Goal: Task Accomplishment & Management: Manage account settings

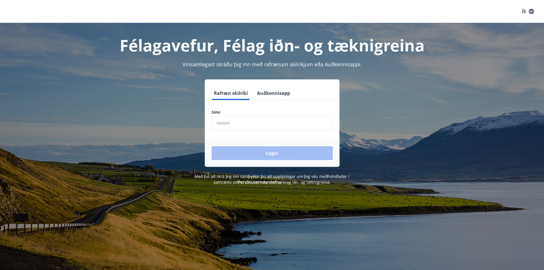
click at [245, 116] on div "Sími ​" at bounding box center [272, 119] width 121 height 21
click at [247, 123] on input "phone" at bounding box center [272, 123] width 121 height 14
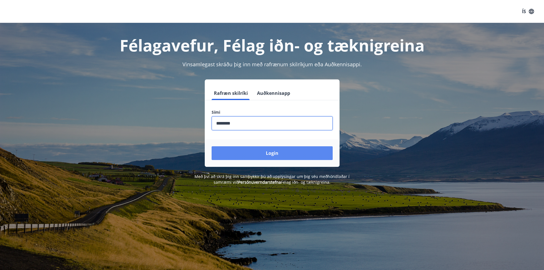
type input "********"
click at [247, 150] on button "Login" at bounding box center [272, 153] width 121 height 14
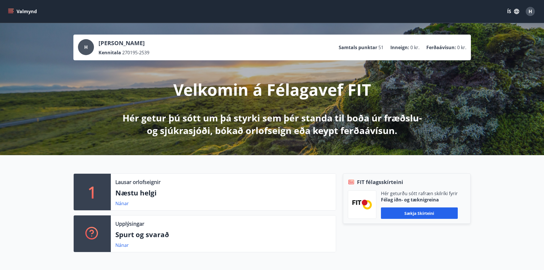
click at [123, 186] on div "Lausar orlofseignir Næstu helgi Nánar" at bounding box center [223, 192] width 225 height 37
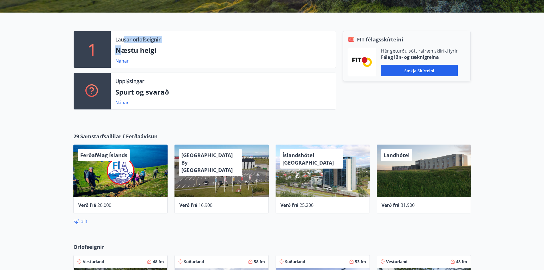
scroll to position [143, 0]
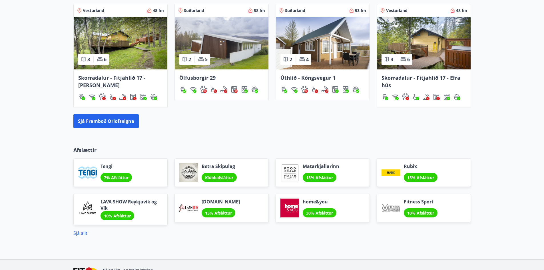
scroll to position [431, 0]
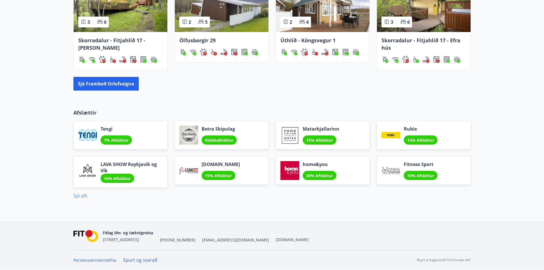
drag, startPoint x: 80, startPoint y: 192, endPoint x: 80, endPoint y: 196, distance: 4.0
click at [79, 195] on div "Sjá allt" at bounding box center [272, 193] width 398 height 11
click at [80, 198] on link "Sjá allt" at bounding box center [80, 195] width 14 height 6
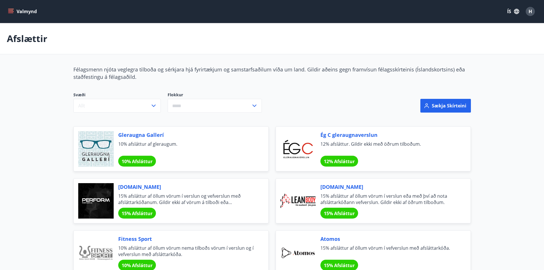
click at [25, 11] on button "Valmynd" at bounding box center [23, 11] width 32 height 10
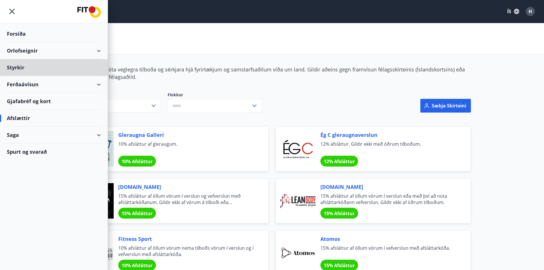
click at [17, 33] on div "Forsíða" at bounding box center [54, 33] width 94 height 17
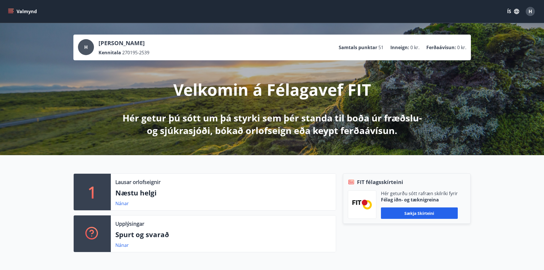
click at [15, 11] on button "Valmynd" at bounding box center [23, 11] width 32 height 10
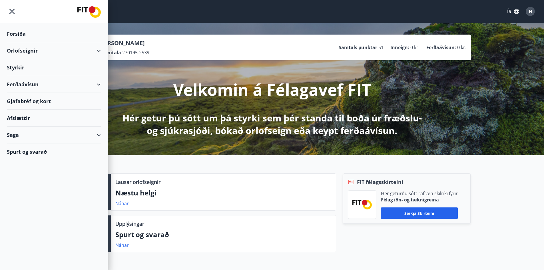
click at [26, 148] on div "Spurt og svarað" at bounding box center [54, 151] width 94 height 17
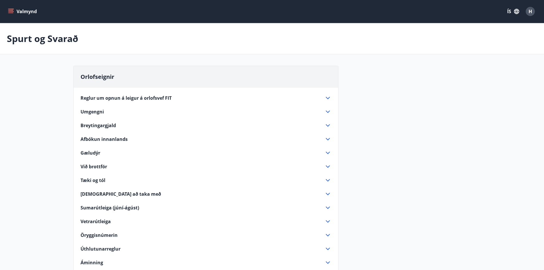
click at [20, 8] on button "Valmynd" at bounding box center [23, 11] width 32 height 10
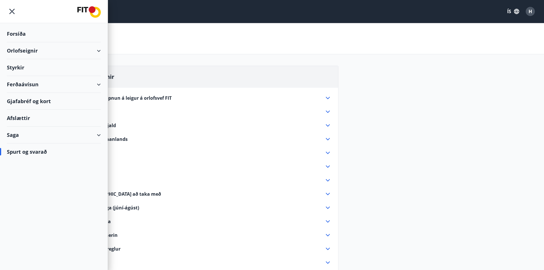
click at [15, 135] on div "Saga" at bounding box center [54, 135] width 94 height 17
click at [19, 48] on div "Orlofseignir" at bounding box center [54, 50] width 94 height 17
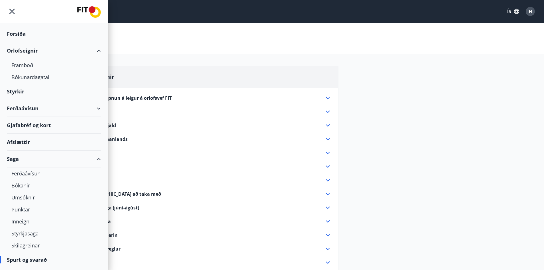
click at [20, 34] on div "Forsíða" at bounding box center [54, 33] width 94 height 17
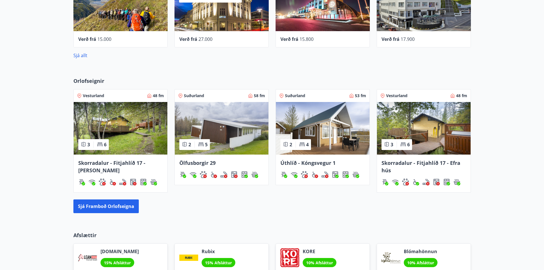
scroll to position [343, 0]
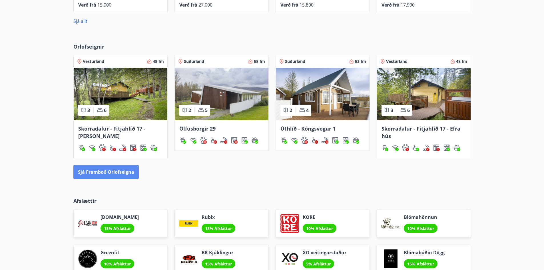
click at [94, 167] on button "Sjá framboð orlofseigna" at bounding box center [105, 172] width 65 height 14
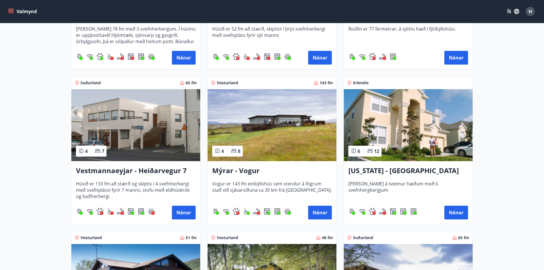
scroll to position [514, 0]
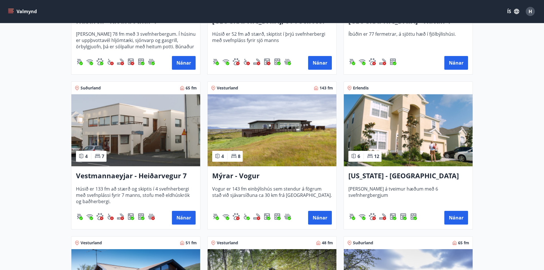
click at [428, 131] on img at bounding box center [408, 130] width 129 height 72
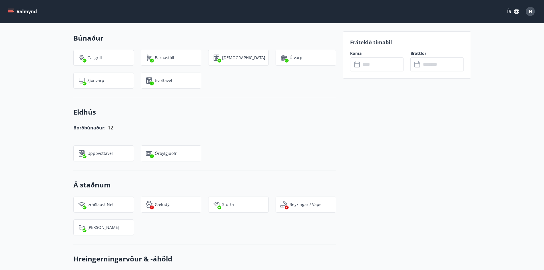
scroll to position [600, 0]
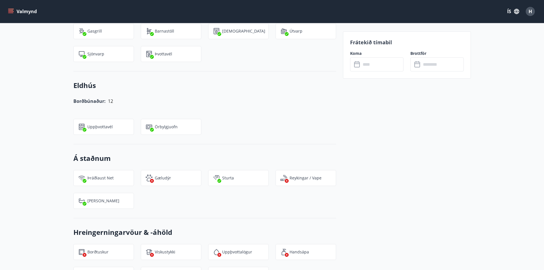
click at [362, 68] on input "text" at bounding box center [382, 64] width 43 height 14
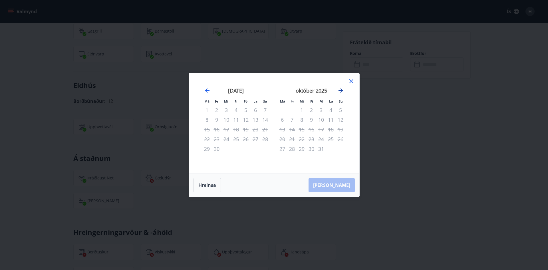
click at [340, 90] on icon "Move forward to switch to the next month." at bounding box center [341, 90] width 7 height 7
click at [345, 89] on div "desember 2025" at bounding box center [312, 92] width 68 height 25
click at [343, 90] on icon "Move forward to switch to the next month." at bounding box center [341, 90] width 7 height 7
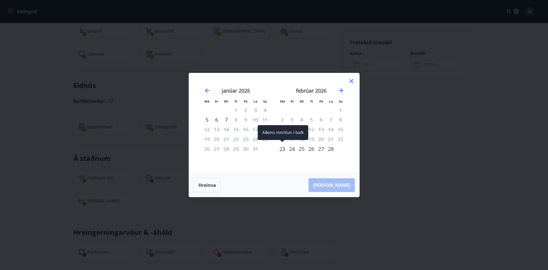
click at [281, 151] on div "23" at bounding box center [283, 149] width 10 height 10
click at [328, 148] on div "28" at bounding box center [331, 149] width 10 height 10
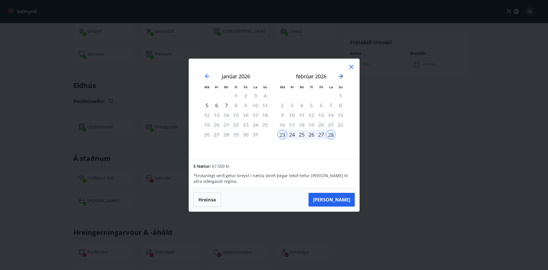
click at [339, 75] on icon "Move forward to switch to the next month." at bounding box center [341, 76] width 7 height 7
click at [343, 75] on icon "Move forward to switch to the next month." at bounding box center [341, 76] width 7 height 7
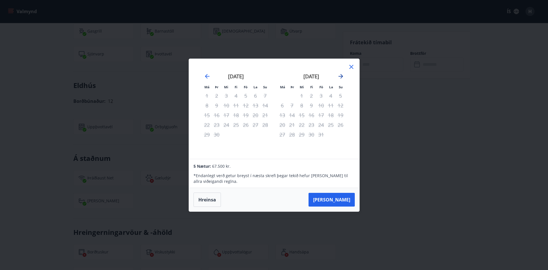
click at [343, 75] on icon "Move forward to switch to the next month." at bounding box center [341, 76] width 7 height 7
drag, startPoint x: 206, startPoint y: 75, endPoint x: 210, endPoint y: 78, distance: 5.5
click at [208, 77] on icon "Move backward to switch to the previous month." at bounding box center [207, 76] width 7 height 7
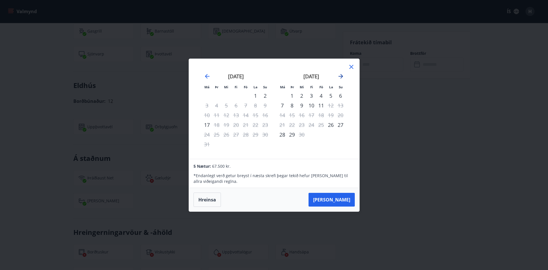
click at [343, 77] on icon "Move forward to switch to the next month." at bounding box center [341, 76] width 7 height 7
click at [208, 79] on icon "Move backward to switch to the previous month." at bounding box center [207, 76] width 7 height 7
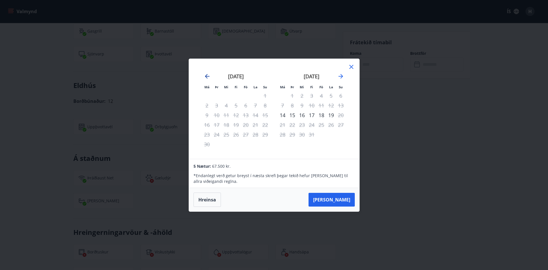
click at [208, 79] on icon "Move backward to switch to the previous month." at bounding box center [207, 76] width 7 height 7
click at [253, 113] on div "17" at bounding box center [256, 115] width 10 height 10
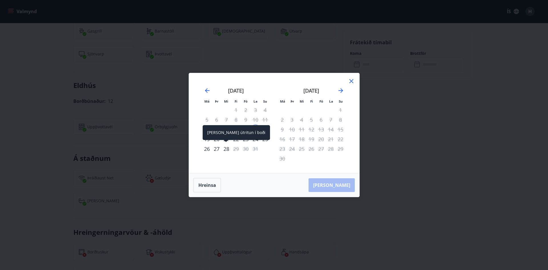
click at [225, 147] on div "28" at bounding box center [227, 149] width 10 height 10
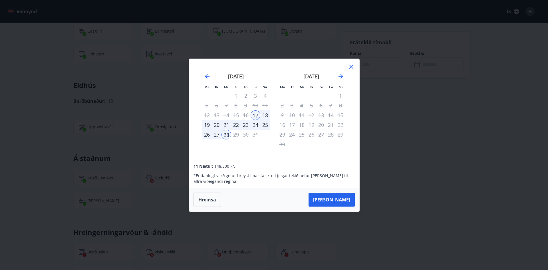
click at [109, 171] on div "Má Þr Mi Fi Fö La Su Má Þr Mi Fi Fö La Su [DATE] 1 2 3 4 5 6 7 8 9 10 11 12 13 …" at bounding box center [274, 135] width 548 height 270
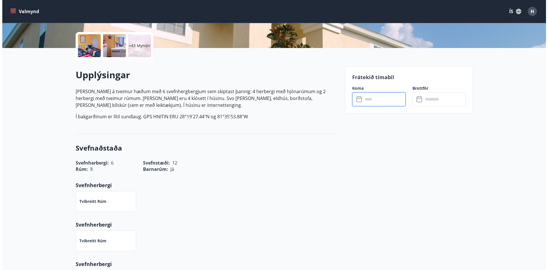
scroll to position [0, 0]
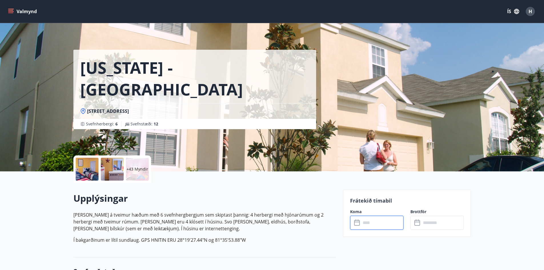
click at [133, 171] on p "+43 Myndir" at bounding box center [138, 169] width 22 height 6
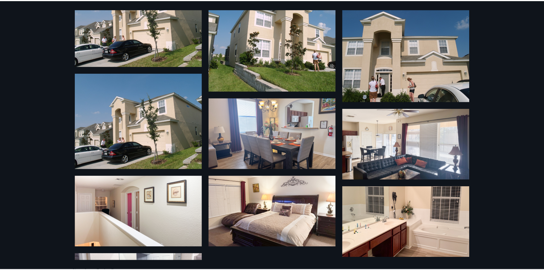
scroll to position [1218, 0]
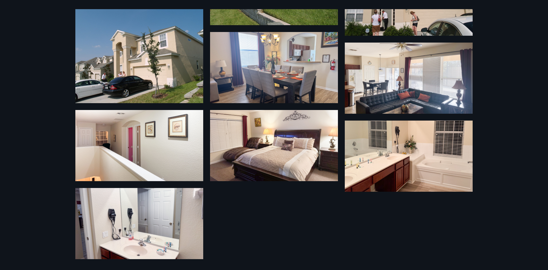
click at [513, 150] on div "49 Myndir" at bounding box center [274, 135] width 548 height 270
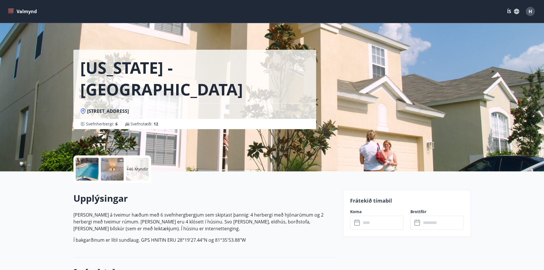
click at [8, 8] on button "Valmynd" at bounding box center [23, 11] width 32 height 10
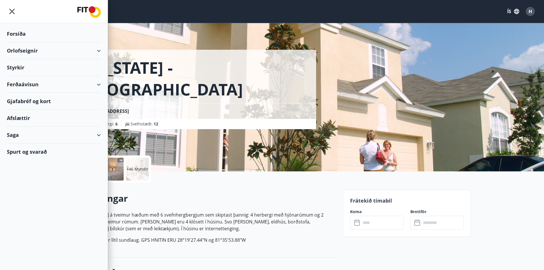
click at [31, 81] on div "Ferðaávísun" at bounding box center [54, 84] width 94 height 17
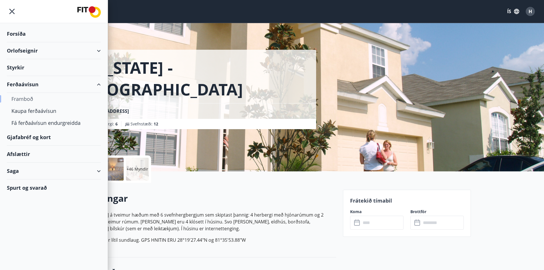
click at [29, 98] on div "Framboð" at bounding box center [53, 99] width 85 height 12
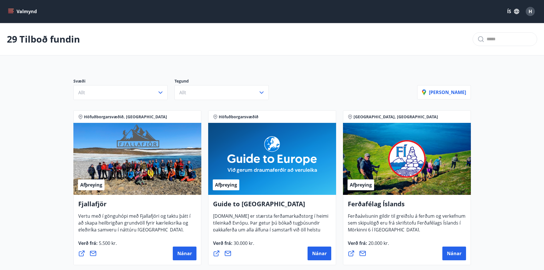
click at [4, 10] on div "Valmynd ÍS H" at bounding box center [272, 11] width 544 height 23
click at [9, 11] on icon "menu" at bounding box center [11, 12] width 6 height 6
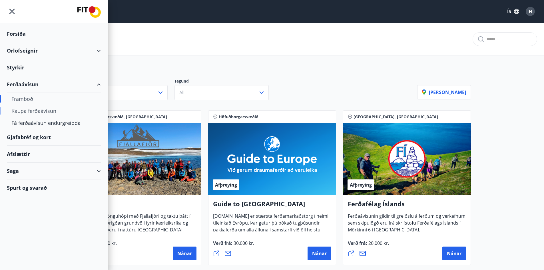
click at [25, 111] on div "Kaupa ferðaávísun" at bounding box center [53, 111] width 85 height 12
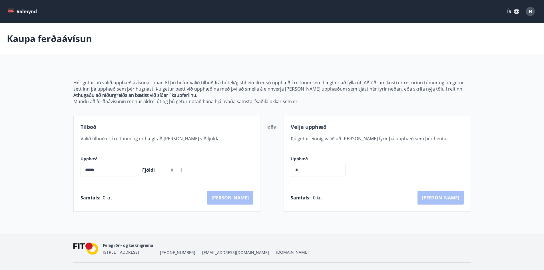
click at [120, 171] on input "*****" at bounding box center [108, 170] width 55 height 14
click at [9, 9] on icon "menu" at bounding box center [11, 9] width 6 height 1
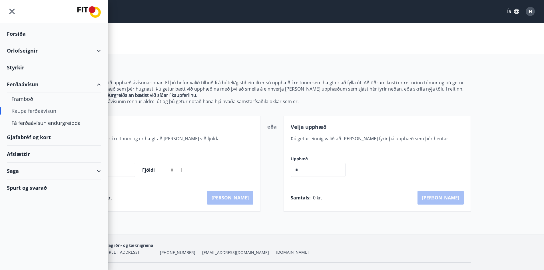
click at [33, 139] on div "Gjafabréf og kort" at bounding box center [54, 137] width 94 height 17
click at [17, 43] on div "Orlofseignir" at bounding box center [54, 50] width 94 height 17
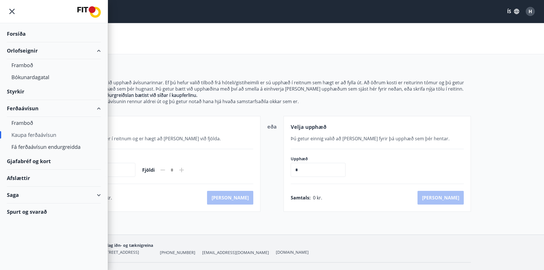
click at [19, 35] on div "Forsíða" at bounding box center [54, 33] width 94 height 17
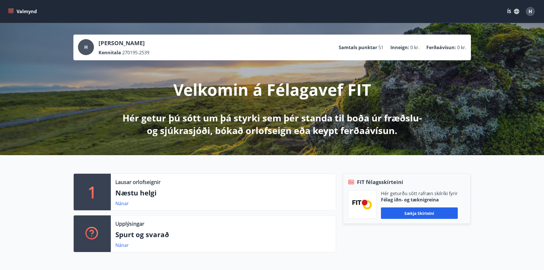
click at [532, 8] on div "H" at bounding box center [530, 11] width 9 height 9
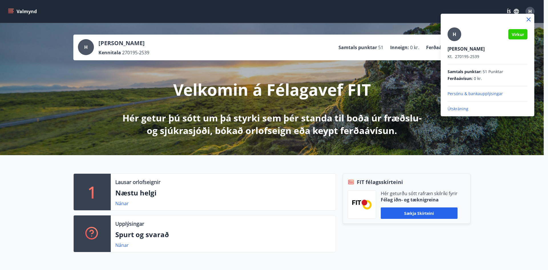
click at [460, 95] on p "Persónu & bankaupplýsingar" at bounding box center [488, 94] width 80 height 6
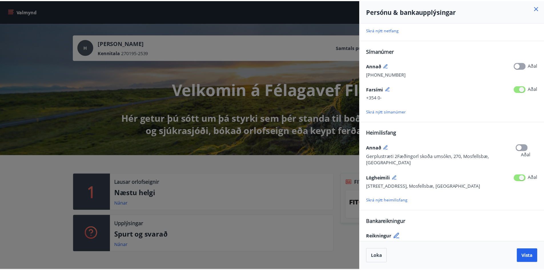
scroll to position [47, 0]
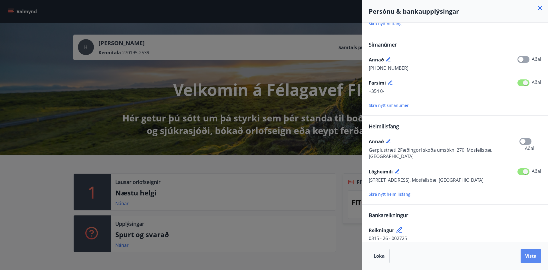
click at [529, 256] on span "Vista" at bounding box center [530, 256] width 11 height 6
